Goal: Entertainment & Leisure: Consume media (video, audio)

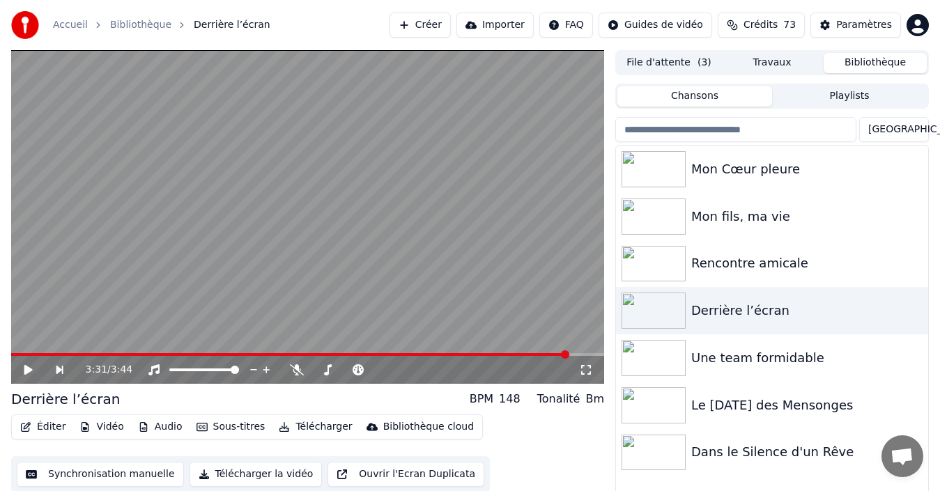
scroll to position [22, 0]
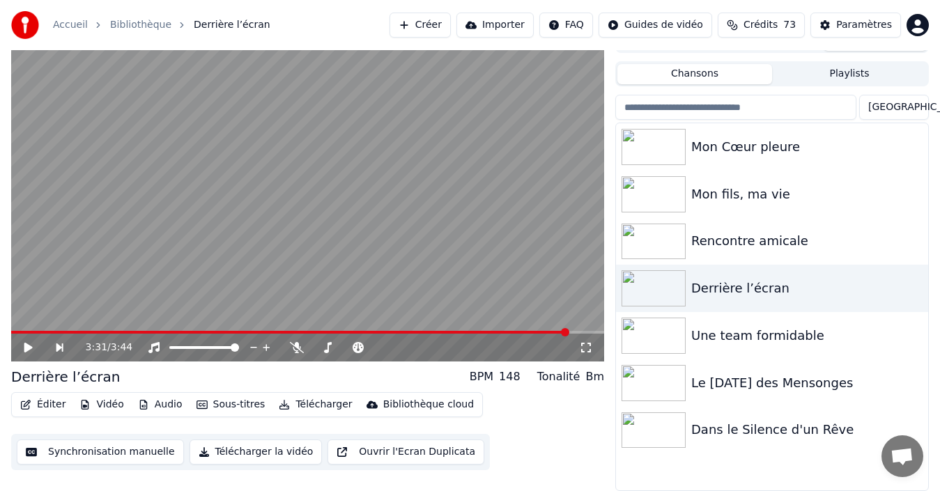
click at [17, 331] on span at bounding box center [290, 332] width 558 height 3
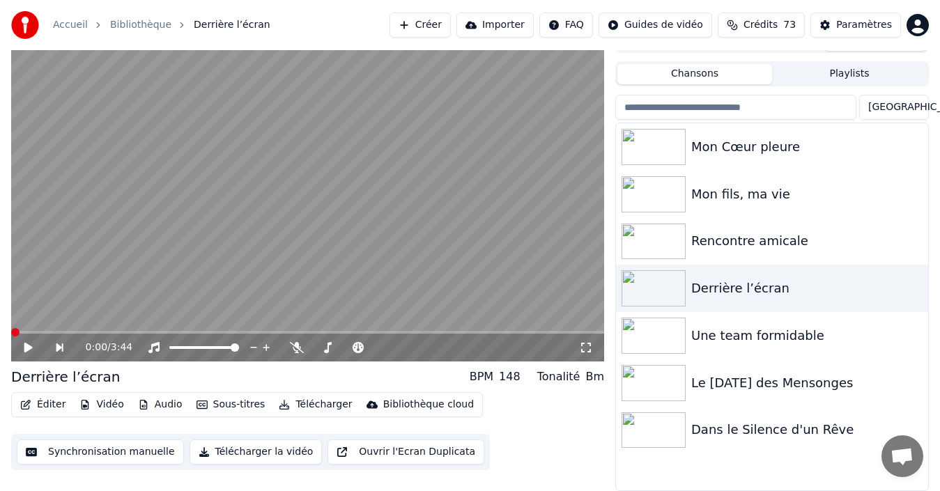
click at [11, 333] on span at bounding box center [15, 332] width 8 height 8
click at [29, 348] on icon at bounding box center [28, 348] width 8 height 10
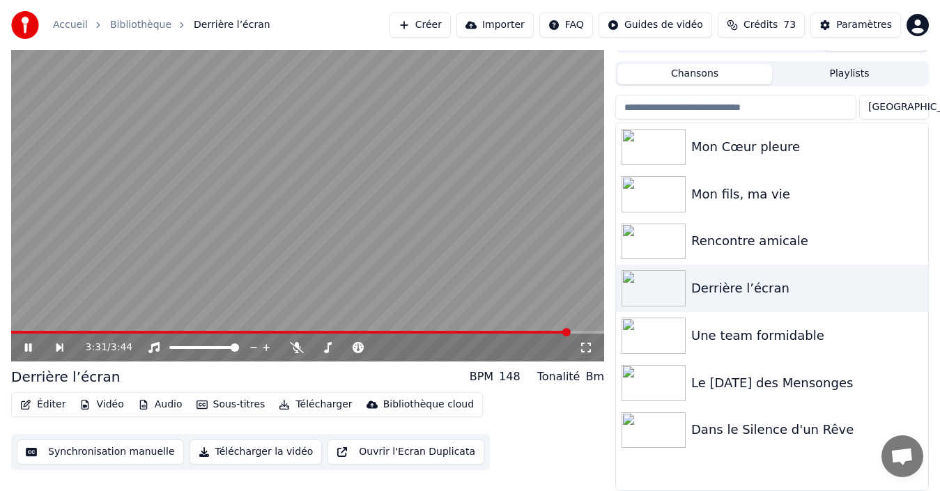
click at [29, 348] on icon at bounding box center [28, 348] width 7 height 8
click at [374, 349] on span at bounding box center [375, 347] width 64 height 3
click at [380, 349] on span at bounding box center [378, 347] width 70 height 3
drag, startPoint x: 27, startPoint y: 347, endPoint x: 6, endPoint y: 292, distance: 59.2
click at [6, 292] on div "3:32 / 3:44 Derrière l’écran BPM 148 Tonalité F# Éditer Vidéo Audio Sous-titres…" at bounding box center [470, 260] width 940 height 464
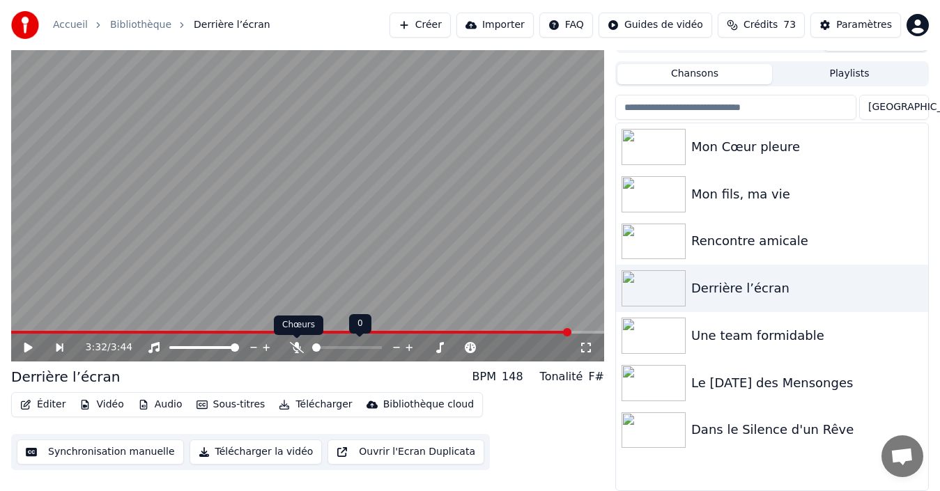
click at [295, 345] on icon at bounding box center [297, 347] width 14 height 11
click at [13, 333] on span at bounding box center [291, 332] width 560 height 3
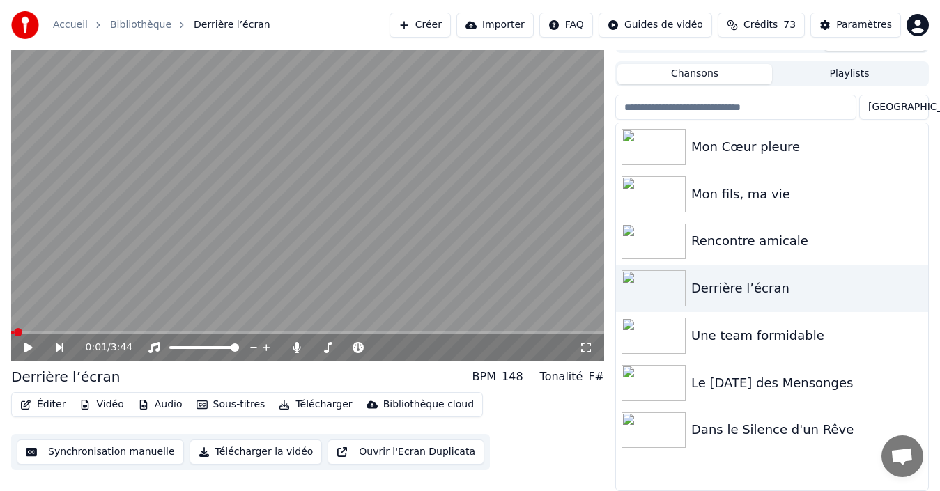
click at [27, 349] on icon at bounding box center [28, 348] width 8 height 10
click at [30, 345] on icon at bounding box center [28, 348] width 7 height 8
click at [27, 346] on icon at bounding box center [28, 348] width 8 height 10
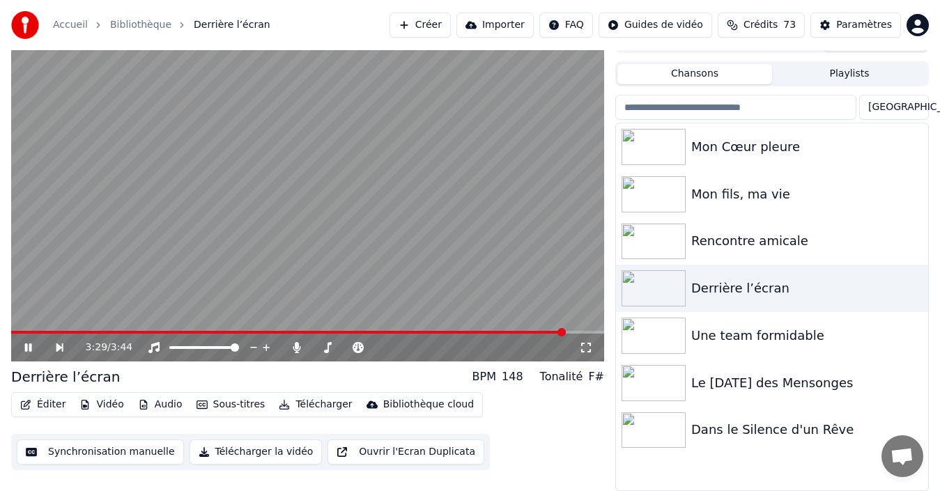
click at [29, 346] on icon at bounding box center [28, 348] width 7 height 8
click at [405, 349] on span at bounding box center [403, 348] width 8 height 8
click at [15, 331] on span at bounding box center [288, 332] width 555 height 3
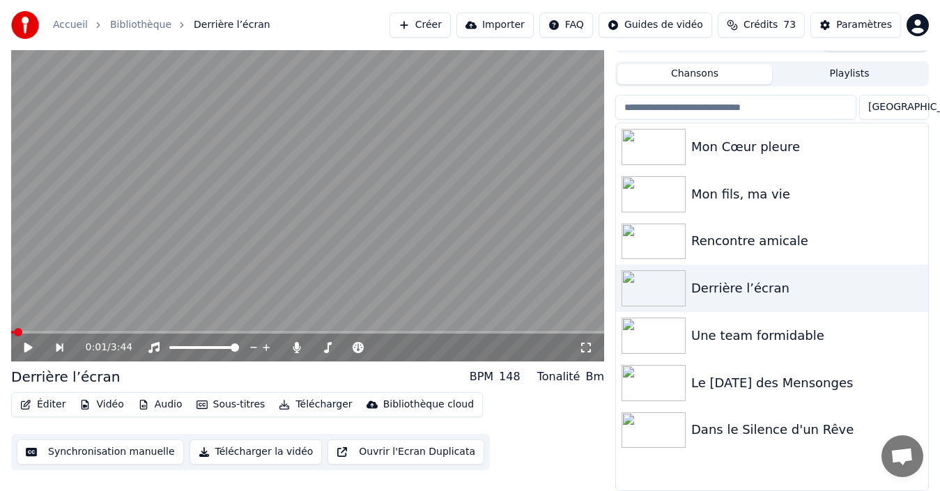
click at [14, 328] on span at bounding box center [18, 332] width 8 height 8
drag, startPoint x: 29, startPoint y: 349, endPoint x: 0, endPoint y: 332, distance: 33.1
click at [0, 332] on div "0:00 / 3:44 Derrière l’écran BPM 148 Tonalité Bm Éditer Vidéo Audio Sous-titres…" at bounding box center [470, 260] width 940 height 464
click at [28, 345] on icon at bounding box center [28, 348] width 8 height 10
click at [30, 330] on video at bounding box center [307, 195] width 593 height 334
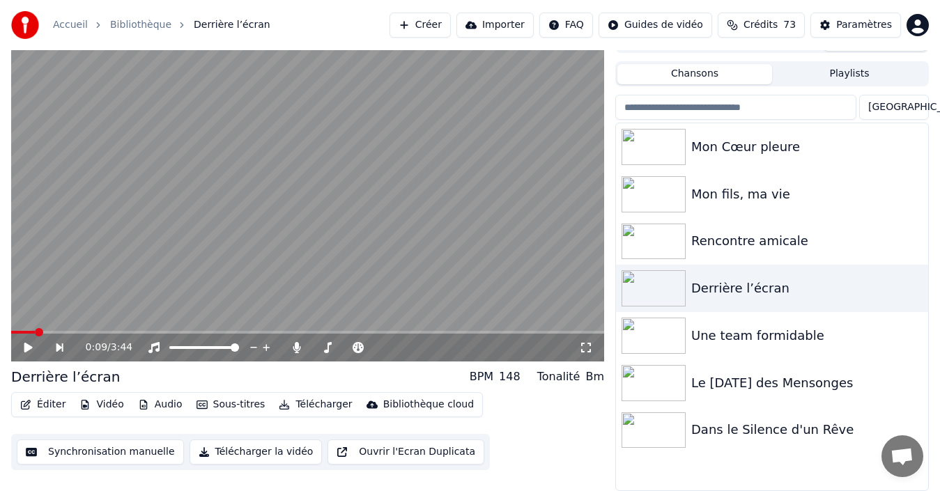
click at [37, 333] on span at bounding box center [39, 332] width 8 height 8
click at [27, 344] on icon at bounding box center [28, 348] width 8 height 10
click at [16, 329] on span at bounding box center [20, 332] width 8 height 8
click at [30, 346] on icon at bounding box center [28, 348] width 7 height 8
click at [11, 334] on span at bounding box center [15, 332] width 8 height 8
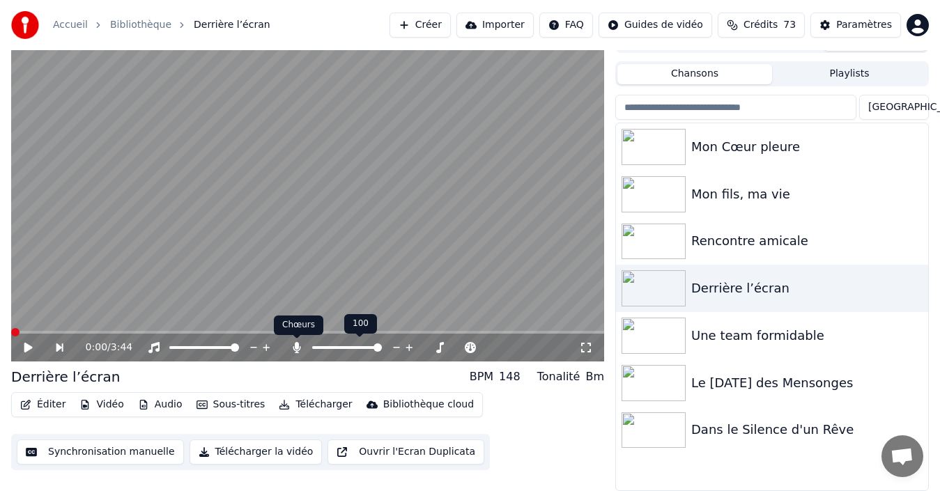
click at [298, 346] on icon at bounding box center [297, 347] width 8 height 11
click at [26, 349] on icon at bounding box center [28, 348] width 8 height 10
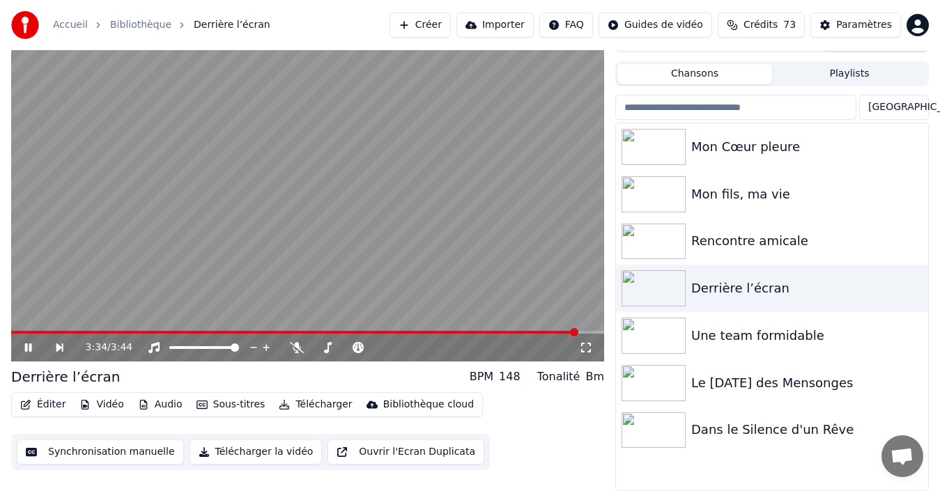
click at [26, 349] on icon at bounding box center [28, 348] width 7 height 8
